Goal: Transaction & Acquisition: Subscribe to service/newsletter

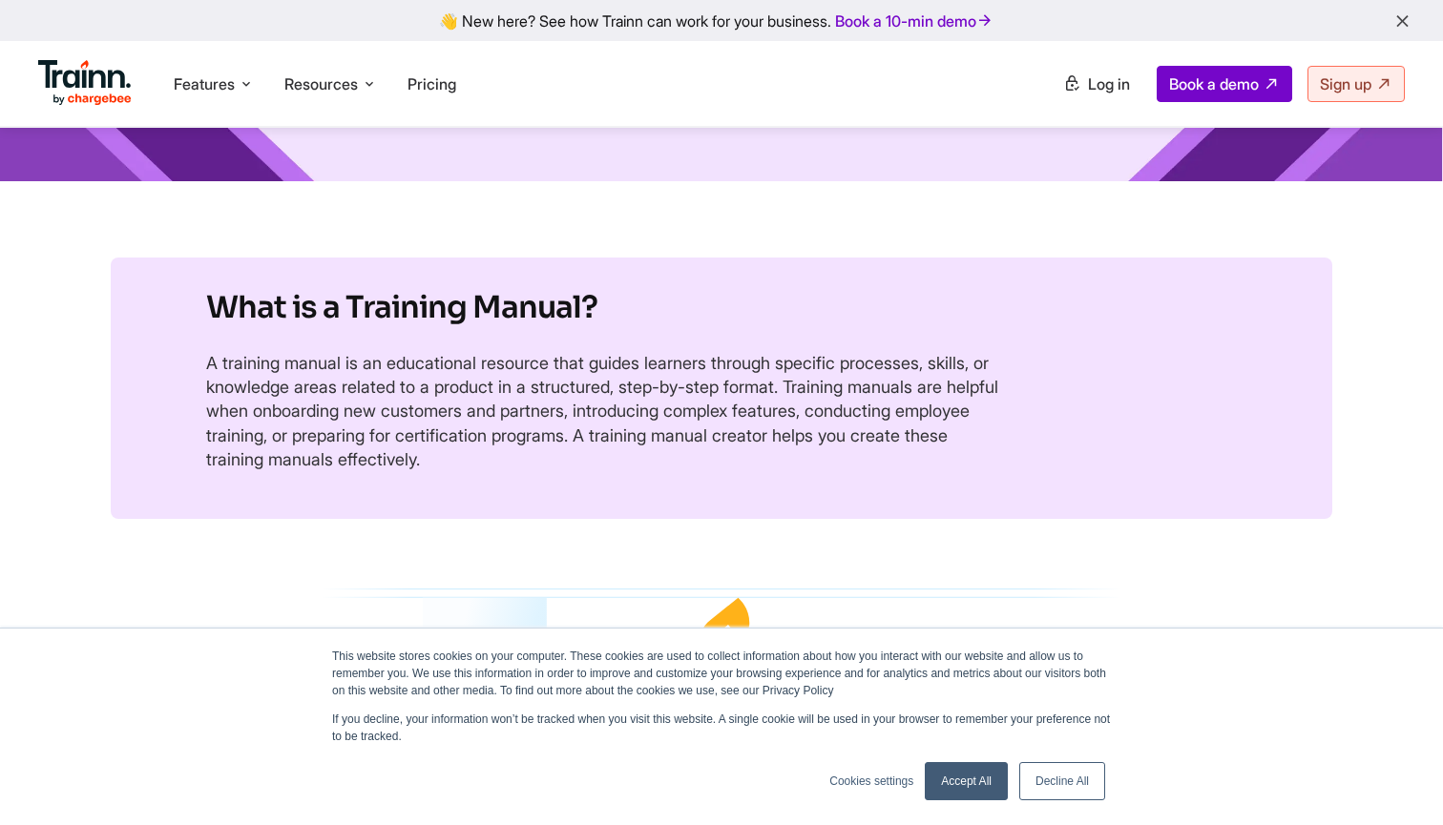
scroll to position [380, 0]
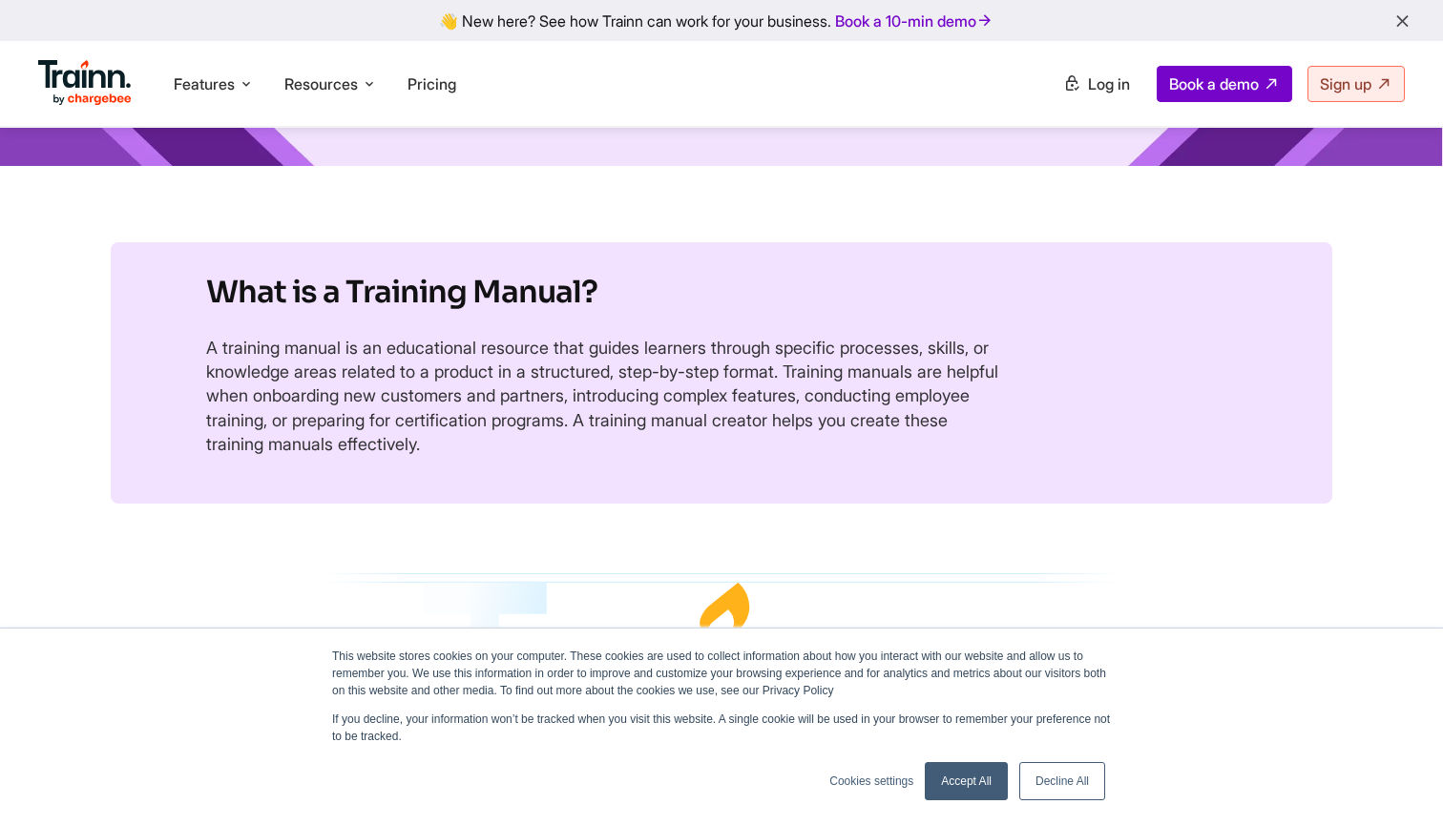
click at [966, 782] on link "Accept All" at bounding box center [966, 781] width 83 height 38
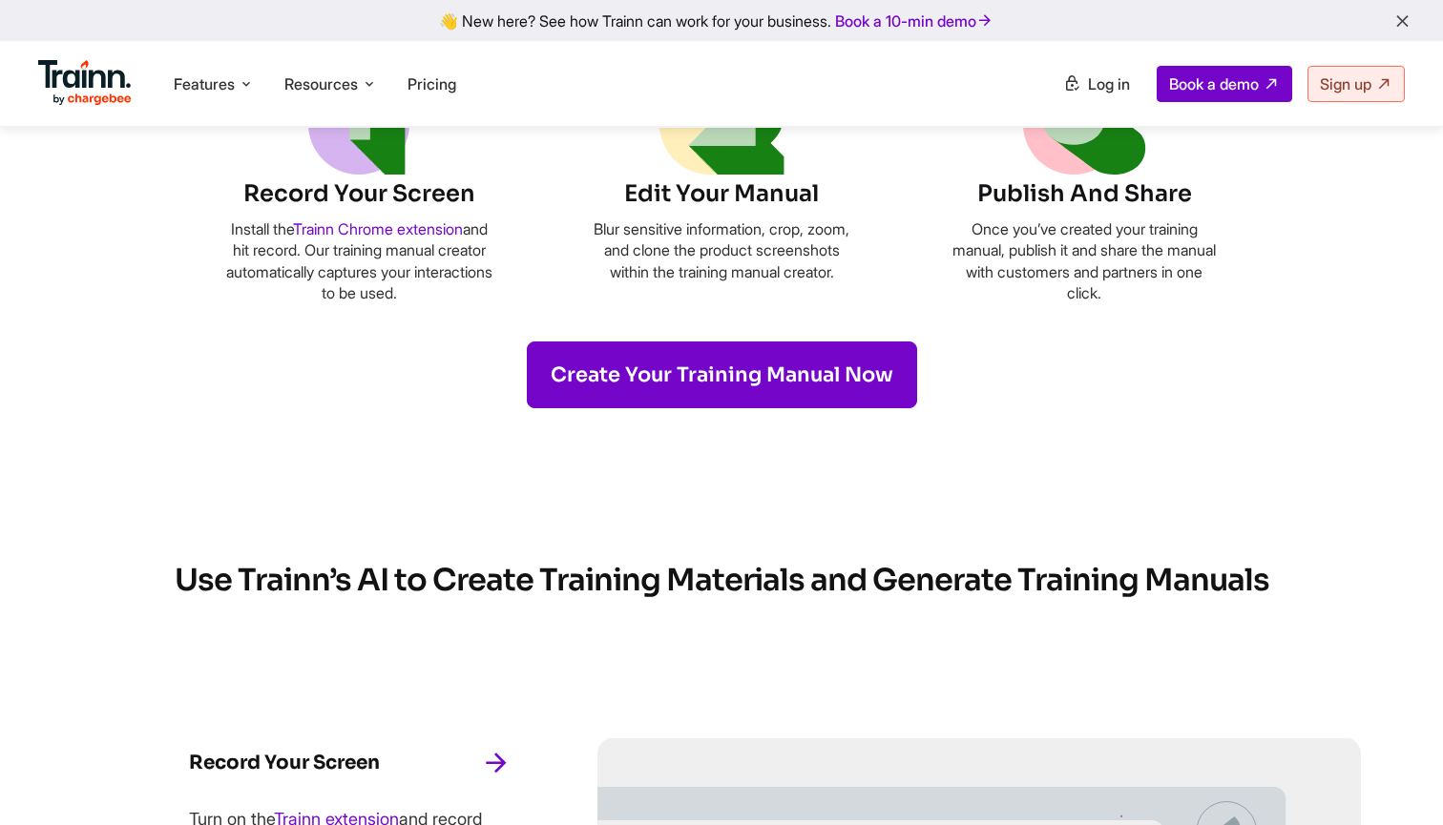
scroll to position [1147, 0]
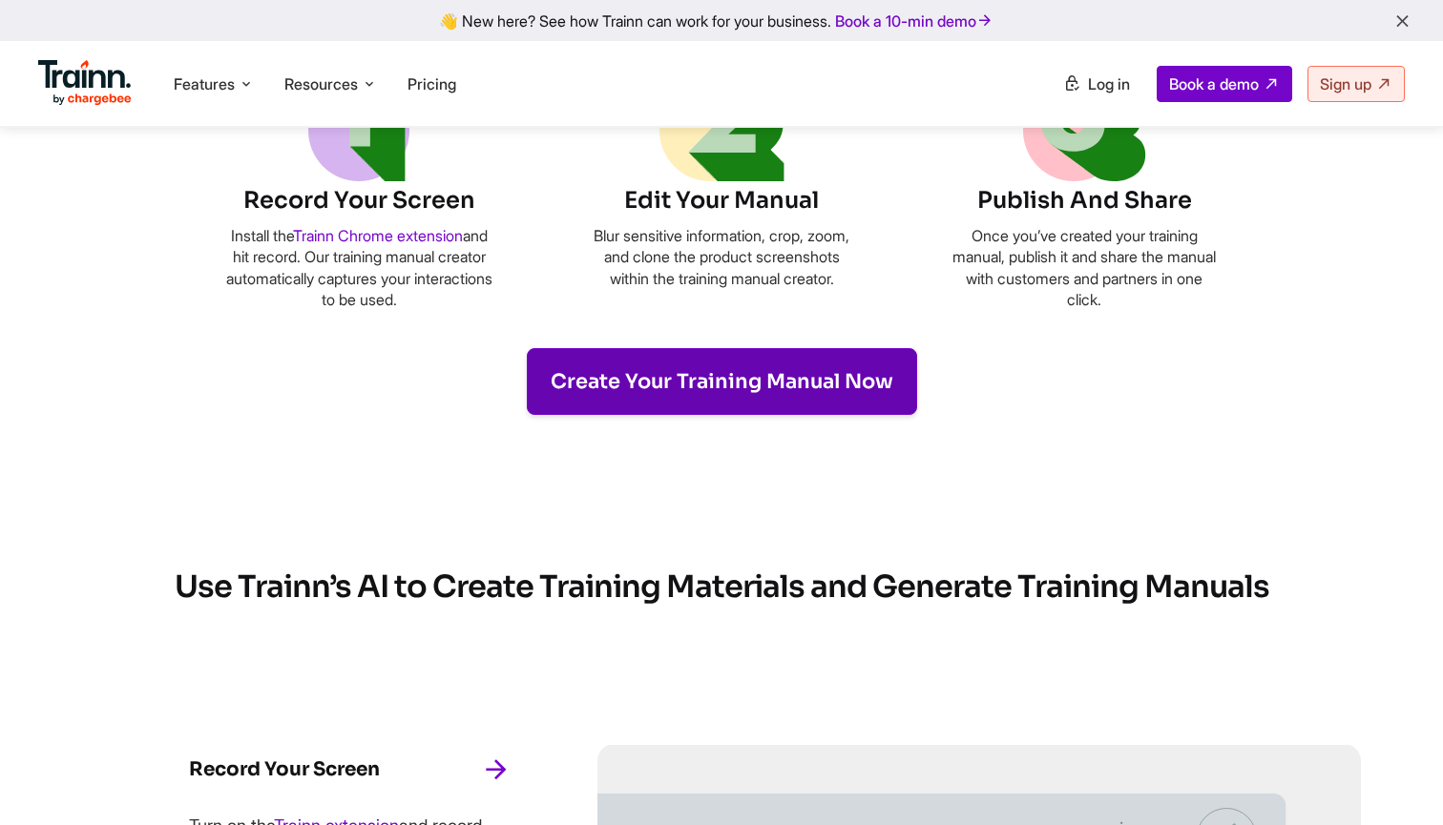
click at [659, 378] on link "Create Your Training Manual Now" at bounding box center [722, 381] width 390 height 67
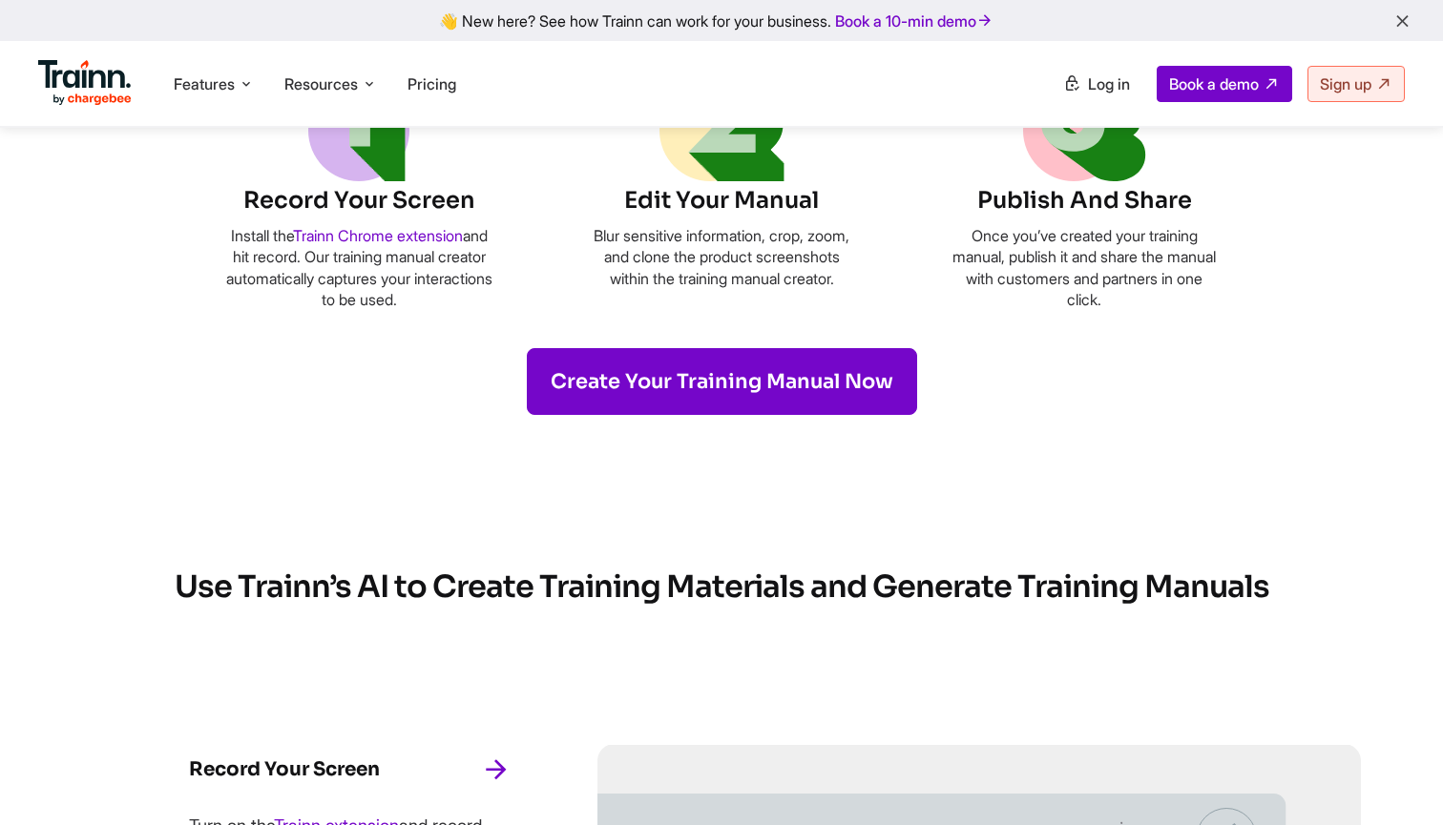
click at [476, 85] on ul "Features Product Videos Create product & how-to videos in multiple languages. G…" at bounding box center [379, 83] width 683 height 54
click at [456, 85] on span "Pricing" at bounding box center [431, 83] width 49 height 19
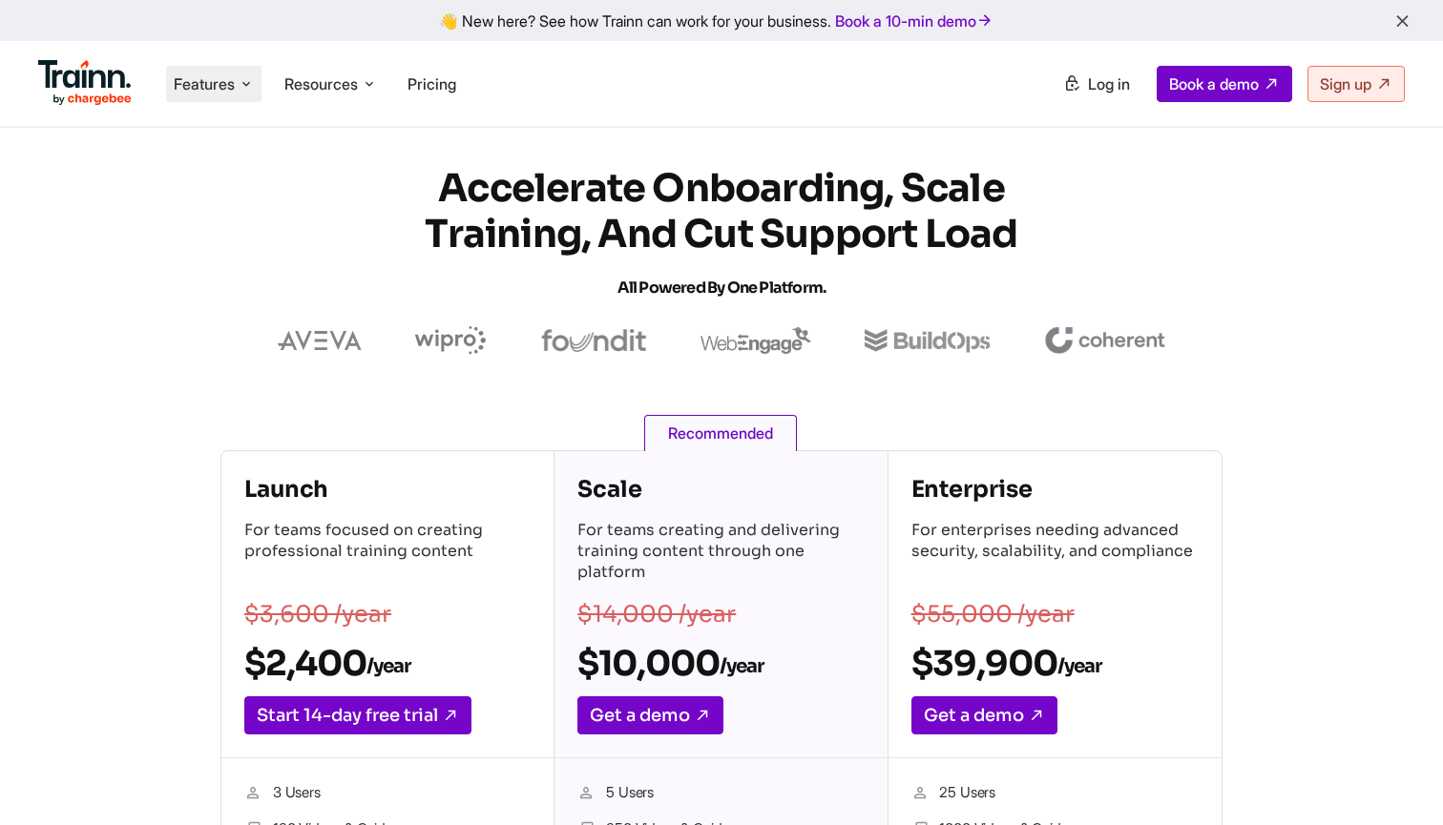
click at [238, 91] on li "Features Product Videos Create product & how-to videos in multiple languages. G…" at bounding box center [213, 84] width 95 height 36
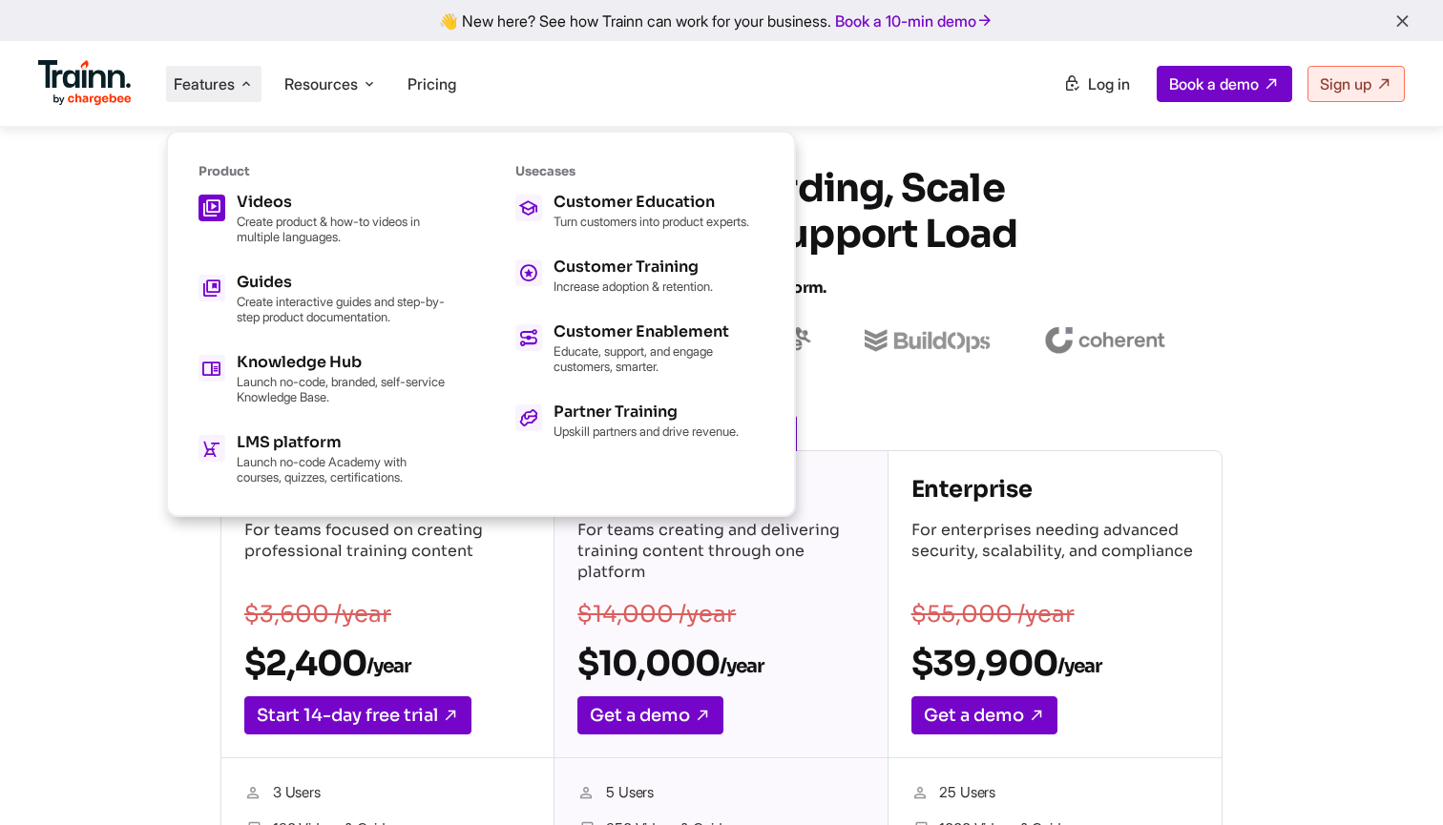
click at [264, 201] on div "Videos" at bounding box center [342, 202] width 210 height 15
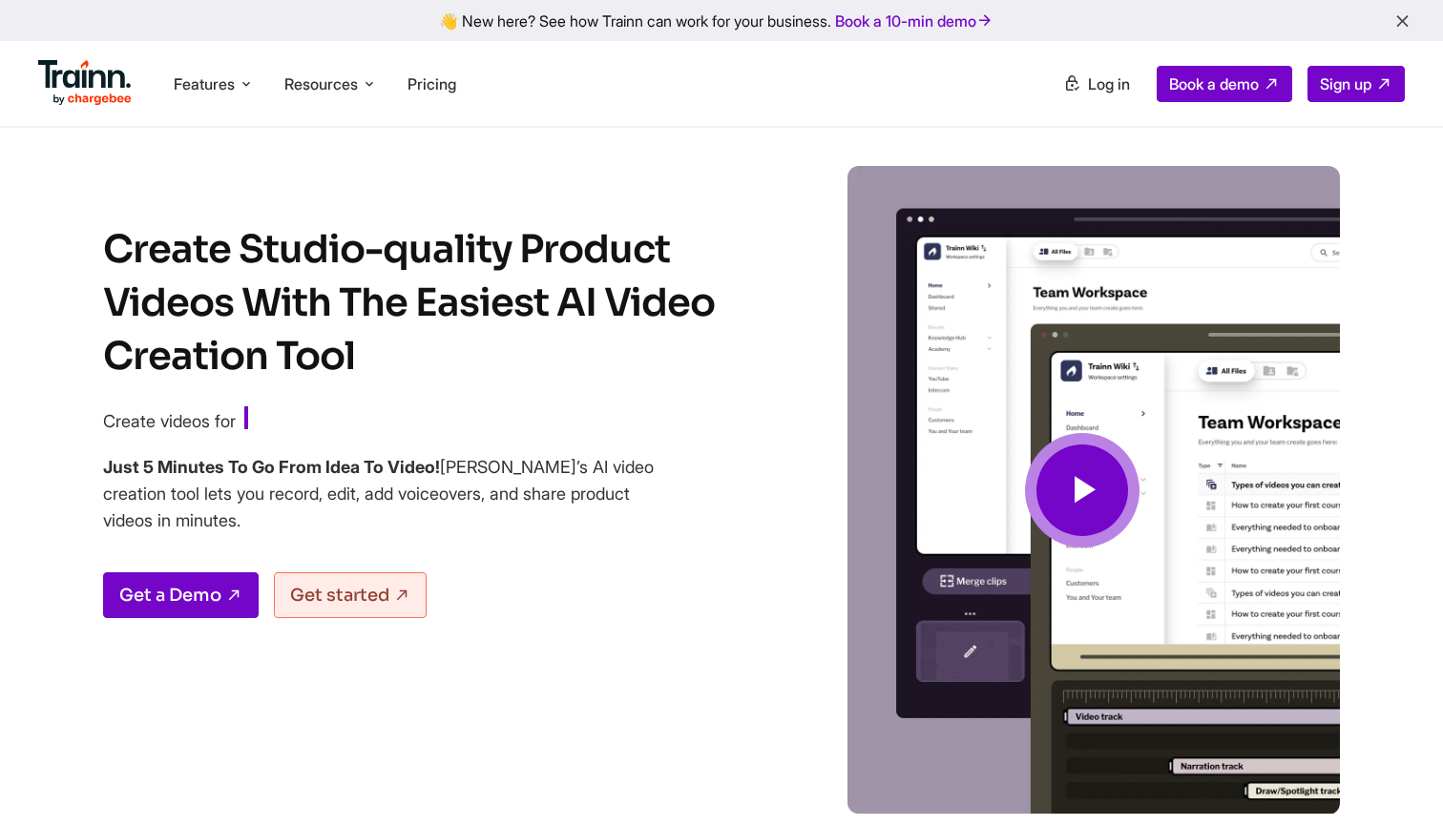
click at [1098, 461] on icon at bounding box center [1082, 491] width 46 height 64
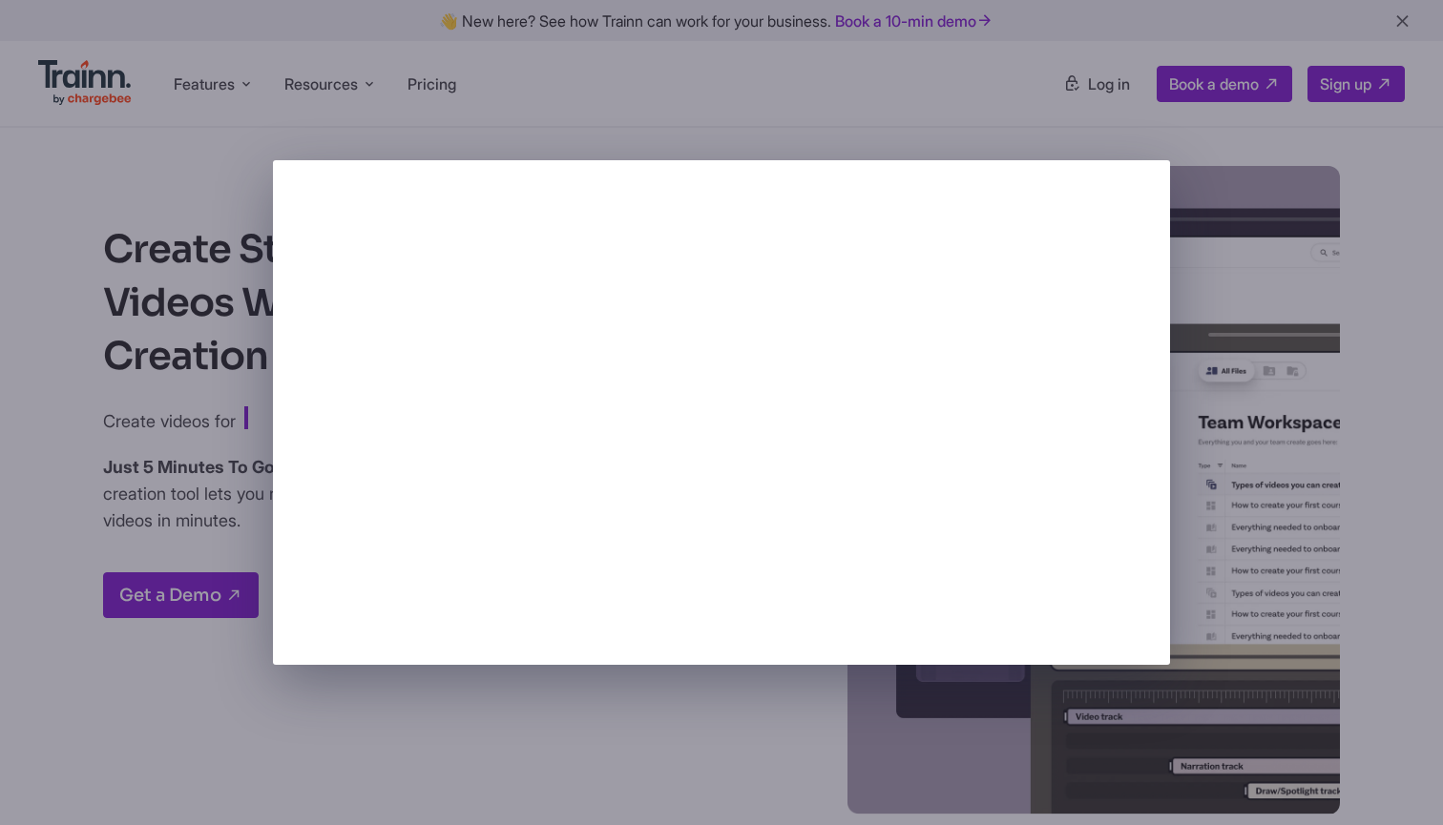
click at [178, 169] on div at bounding box center [721, 412] width 1443 height 825
